Goal: Transaction & Acquisition: Purchase product/service

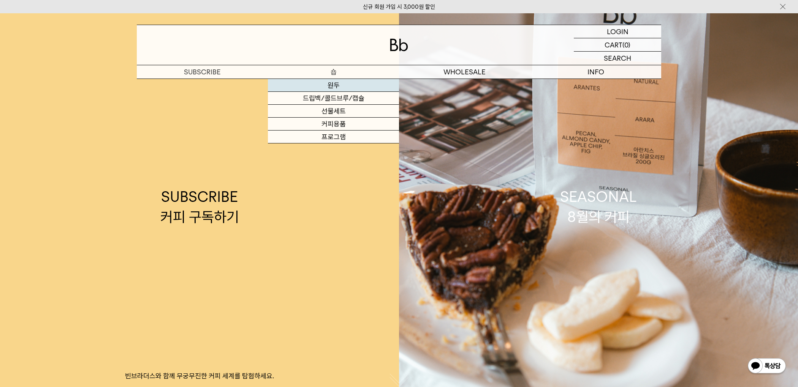
click at [346, 87] on link "원두" at bounding box center [333, 85] width 131 height 13
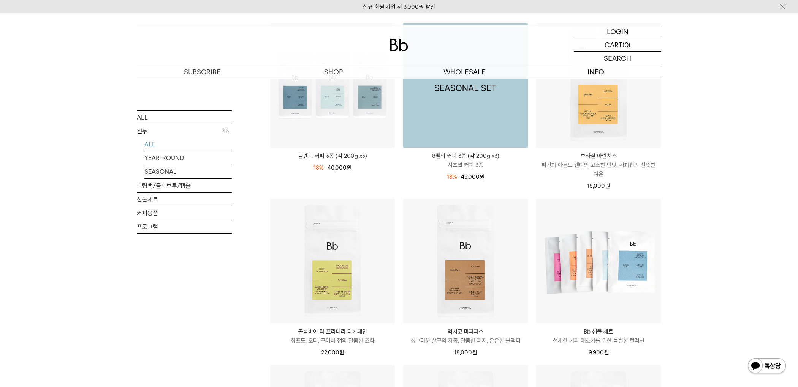
scroll to position [171, 0]
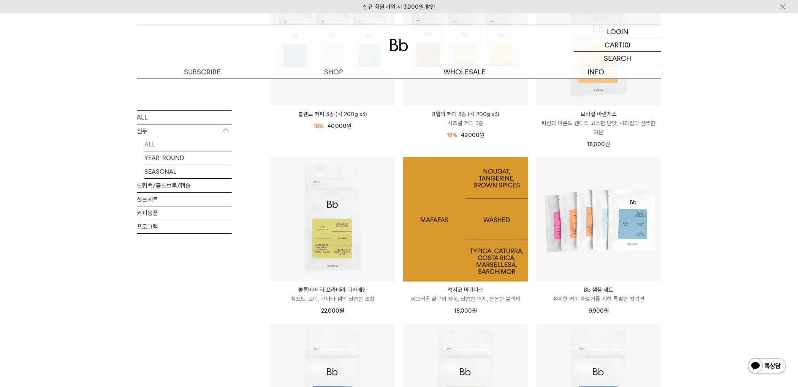
click at [466, 264] on img at bounding box center [465, 219] width 125 height 125
